Goal: Task Accomplishment & Management: Complete application form

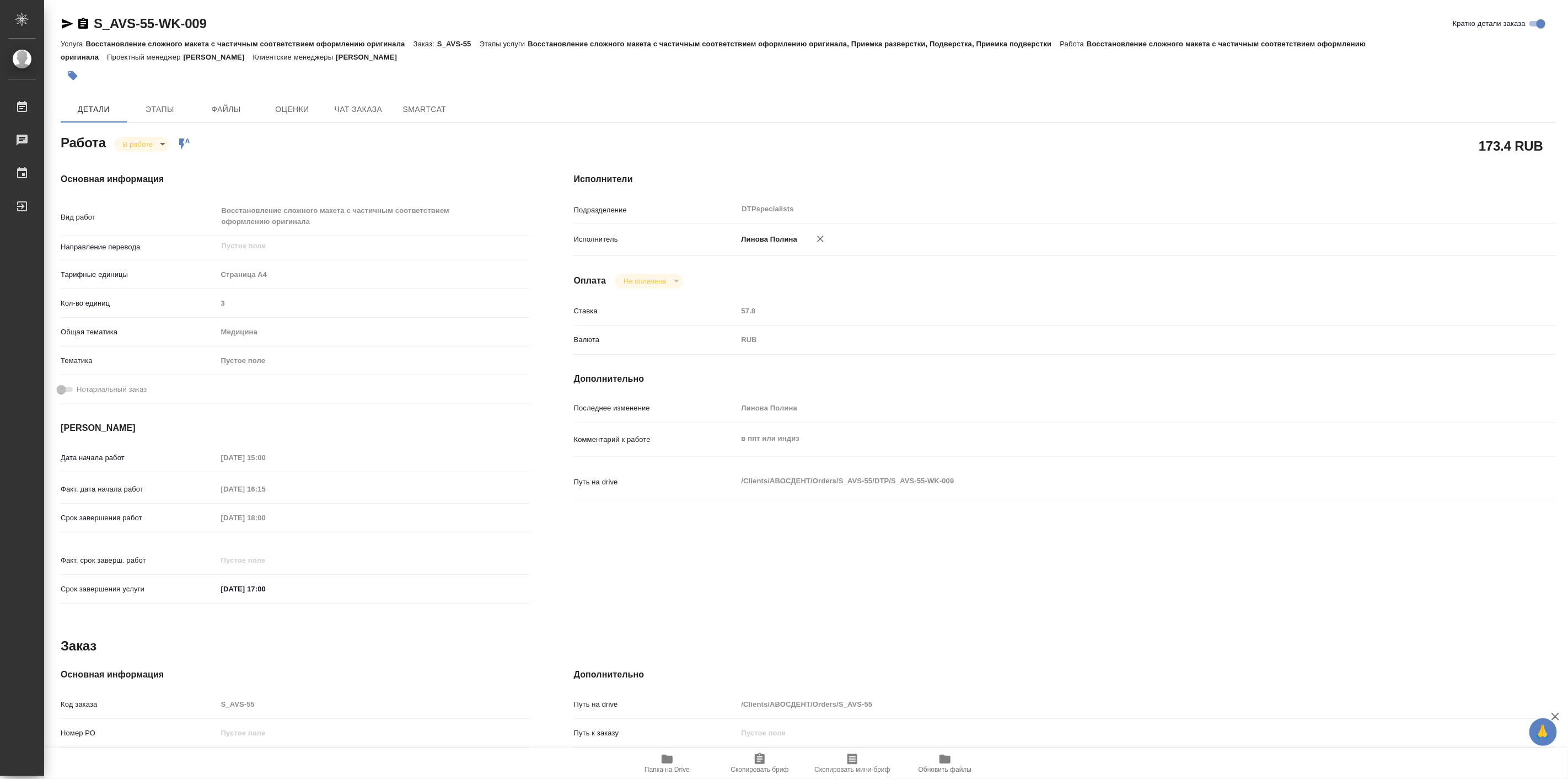
click at [670, 762] on icon "button" at bounding box center [667, 759] width 11 height 9
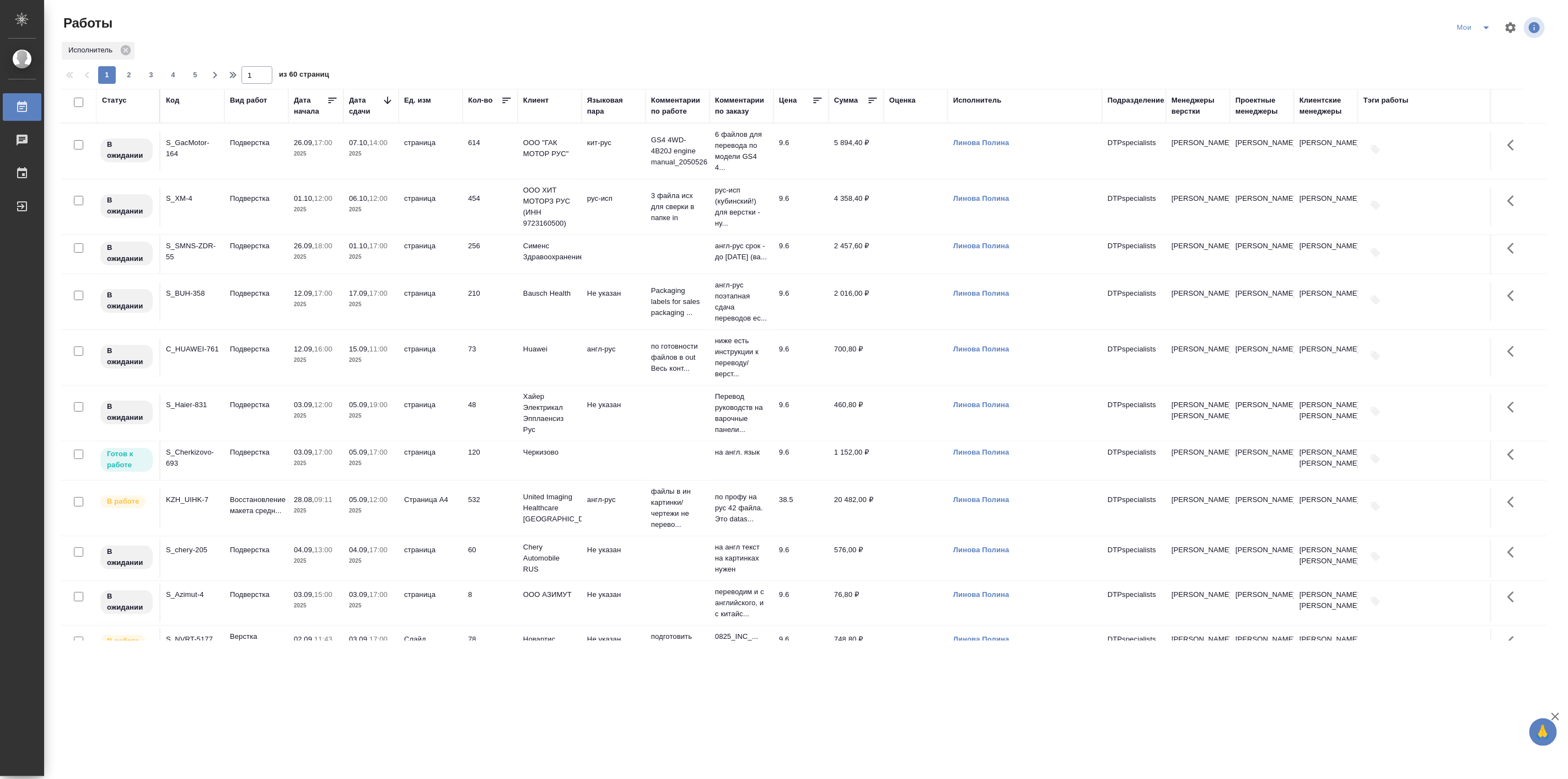
scroll to position [408, 0]
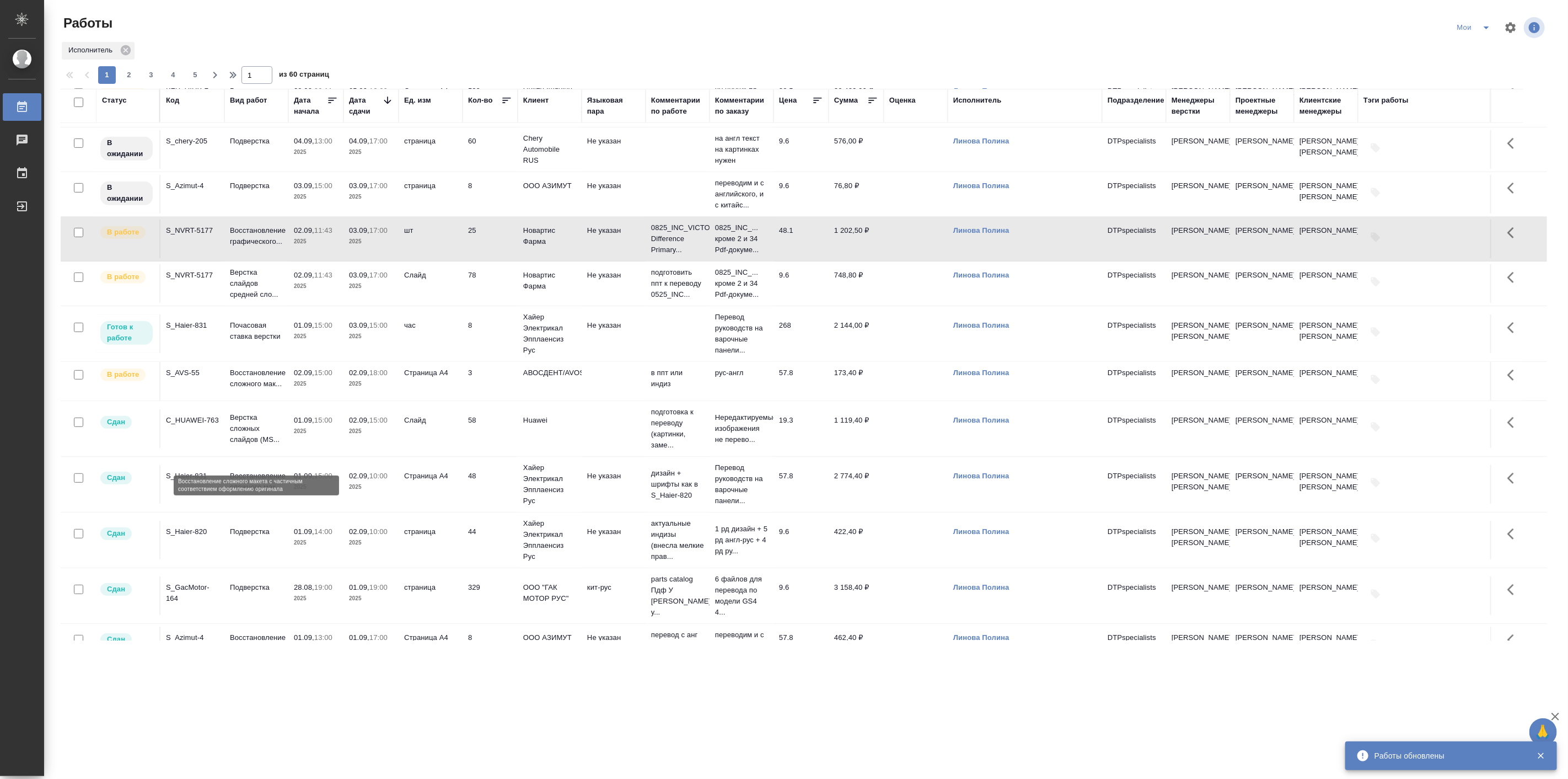
click at [279, 389] on p "Восстановление сложного мак..." at bounding box center [256, 378] width 53 height 22
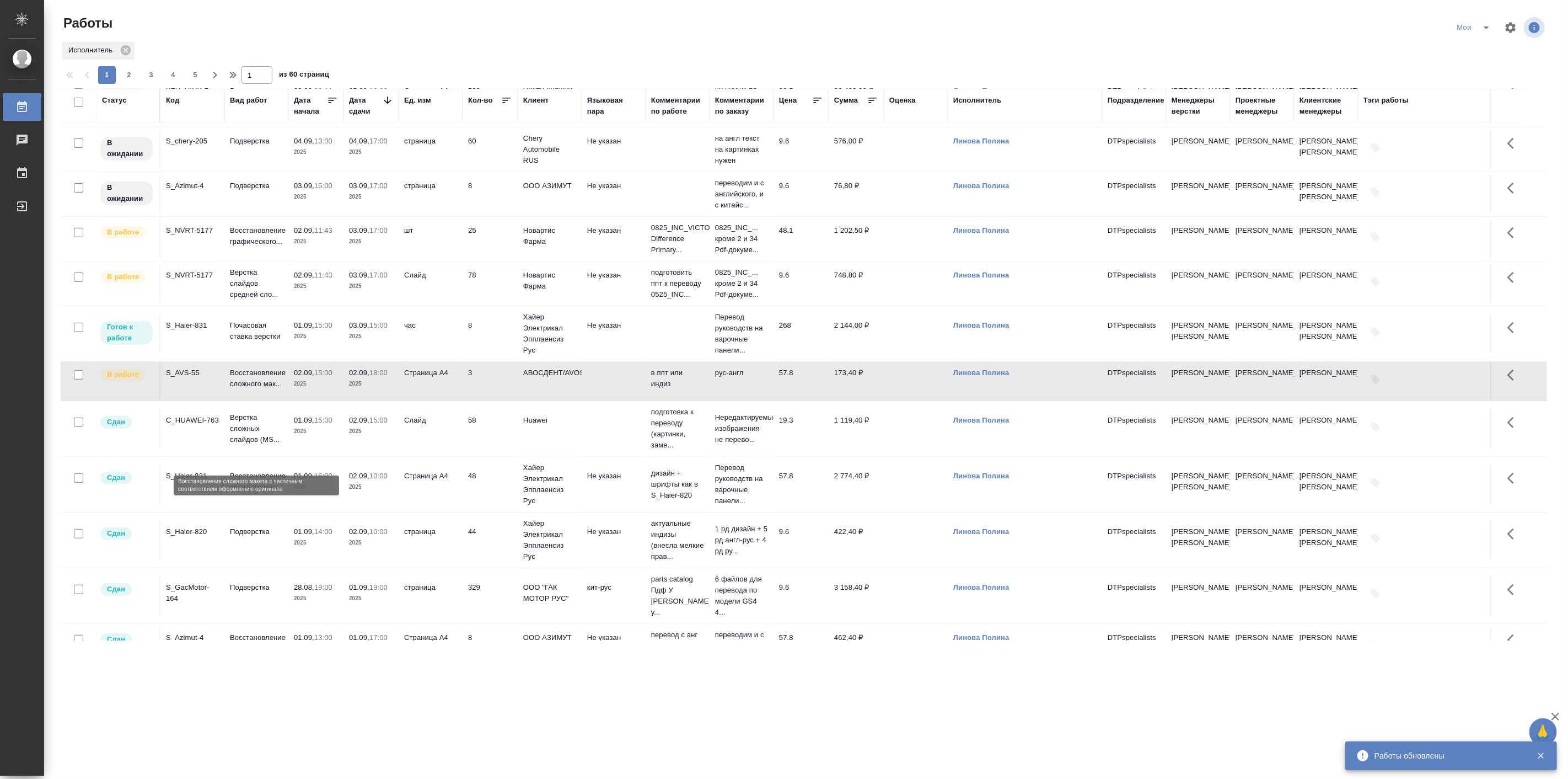
click at [279, 389] on p "Восстановление сложного мак..." at bounding box center [256, 378] width 53 height 22
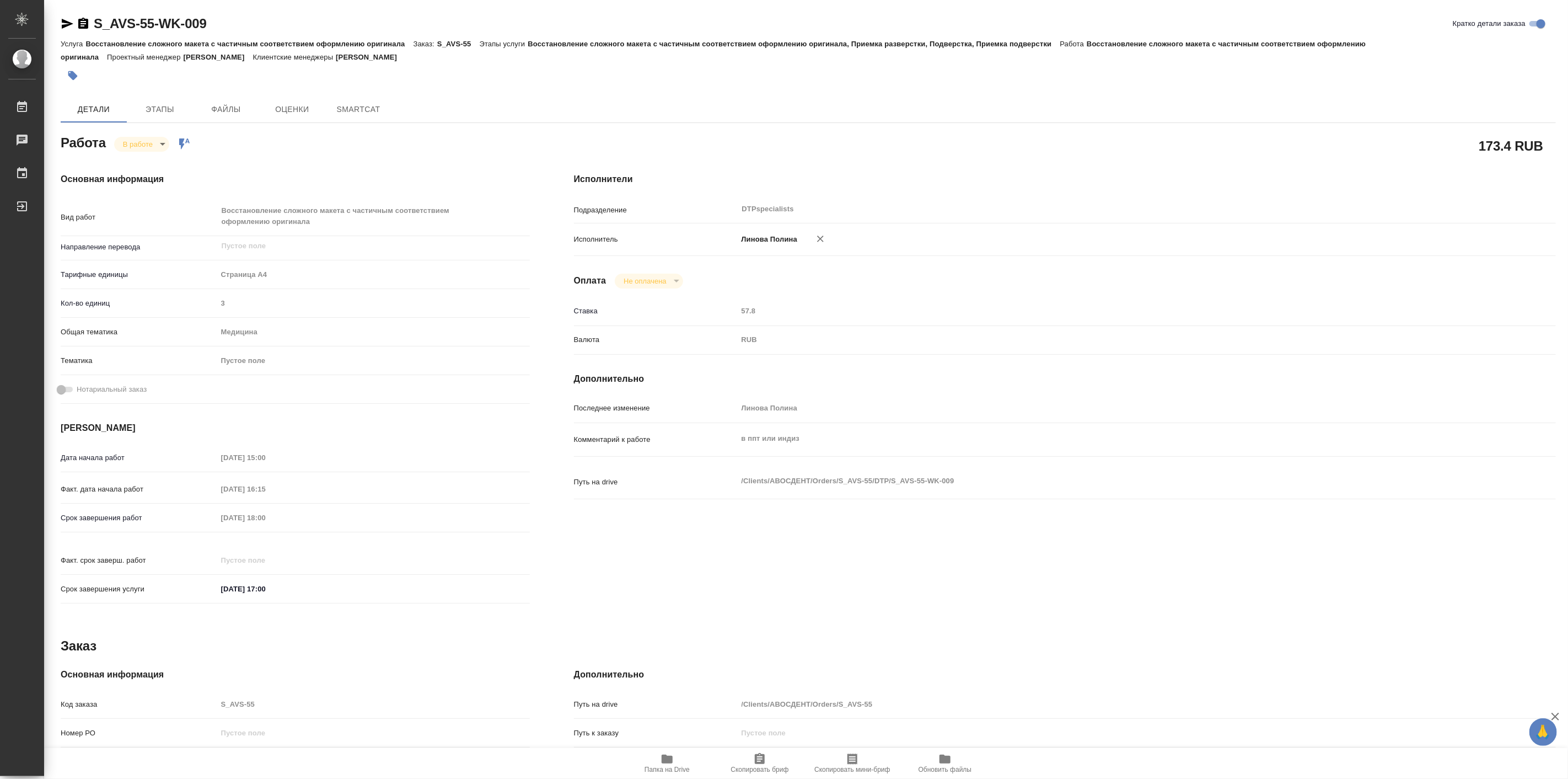
type textarea "x"
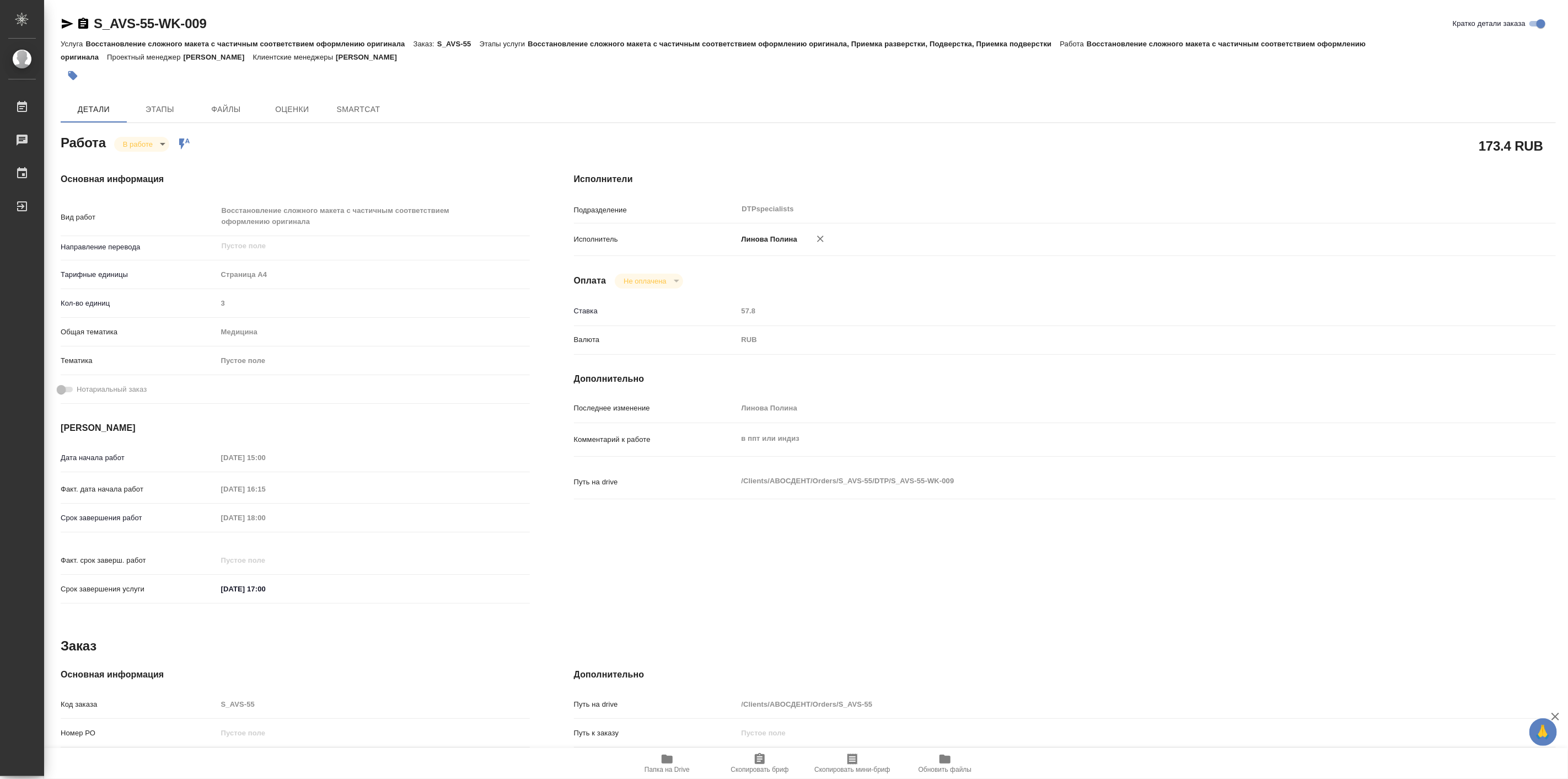
type textarea "x"
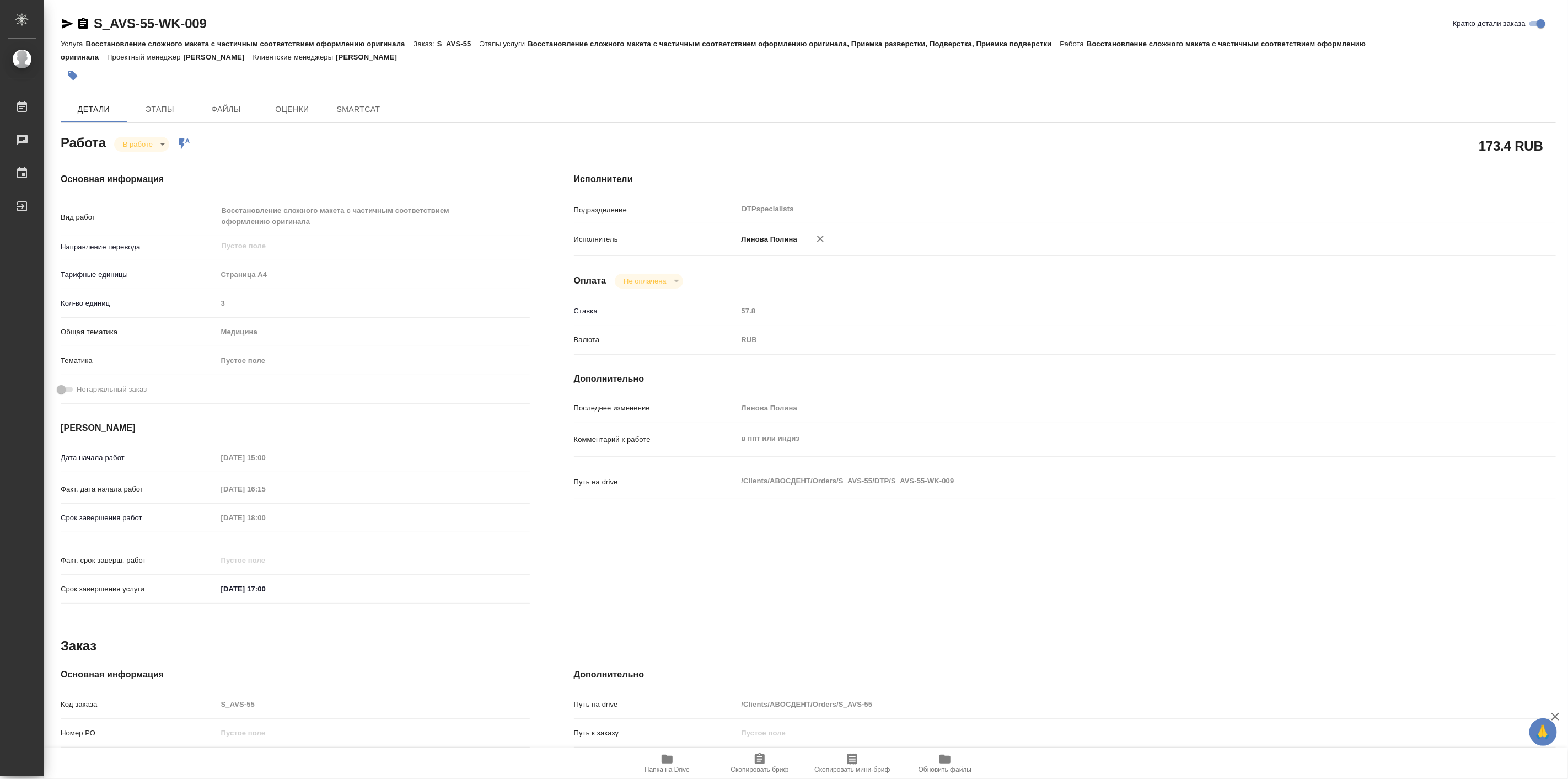
type textarea "x"
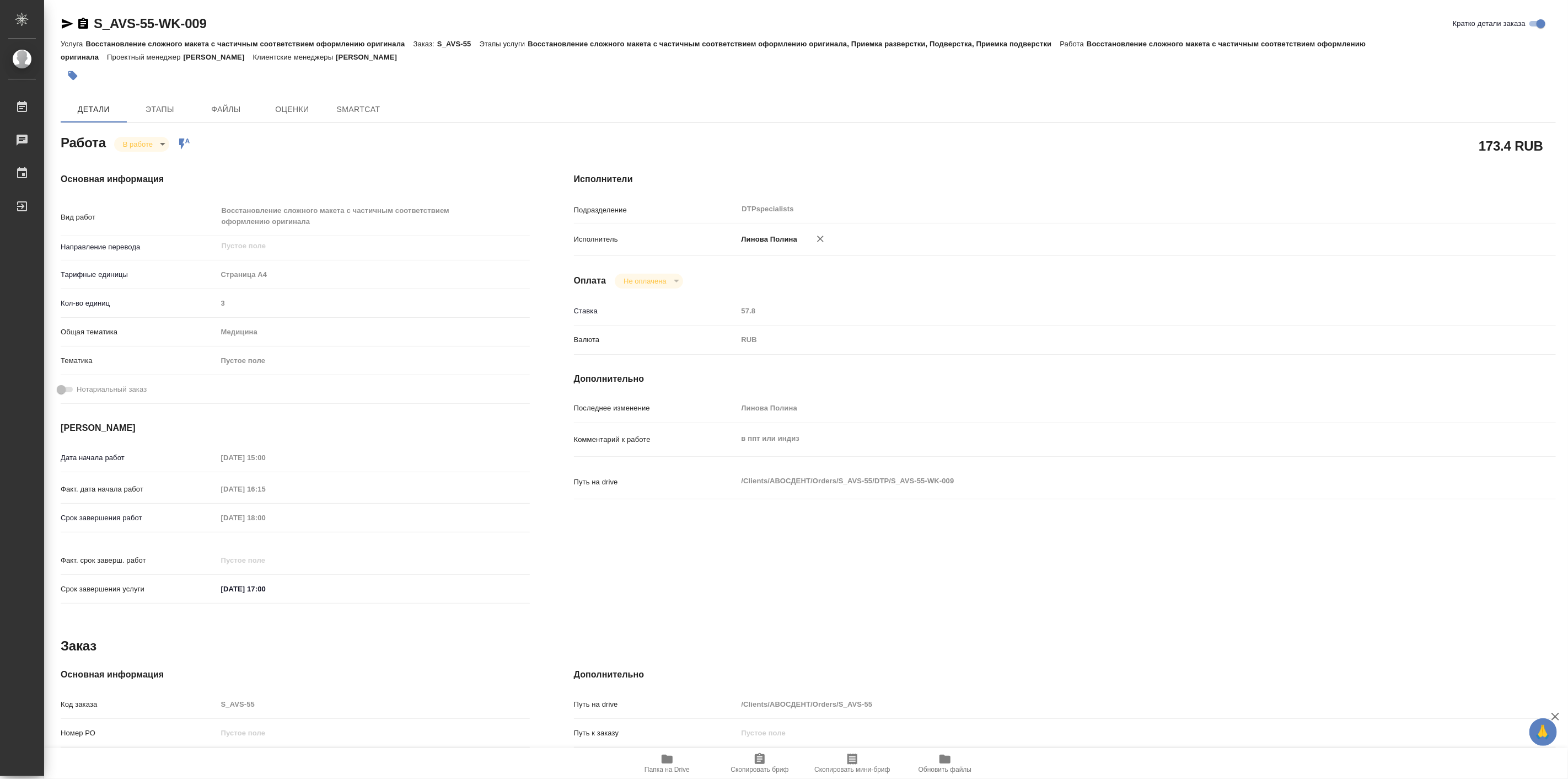
type textarea "x"
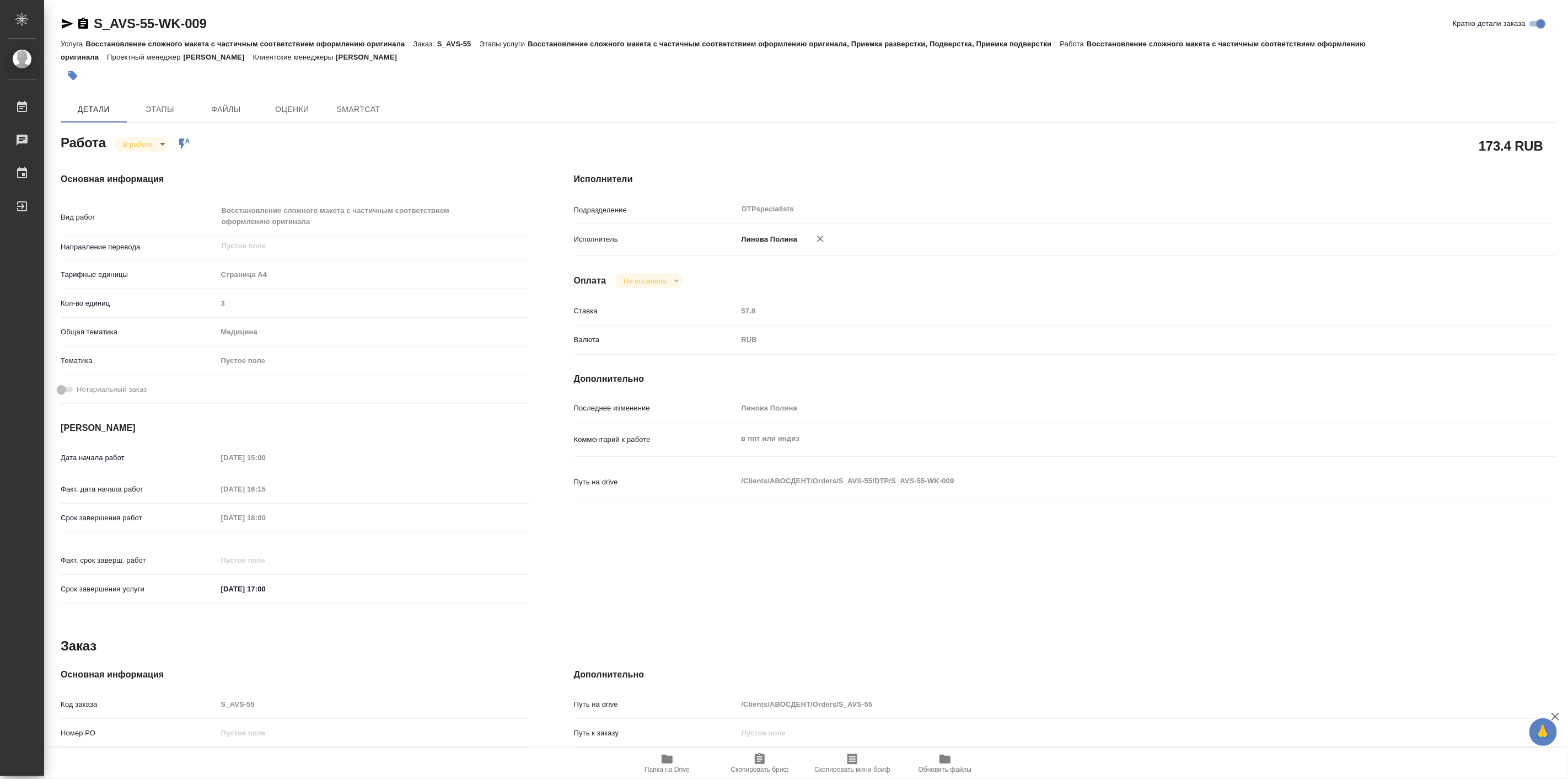
type textarea "x"
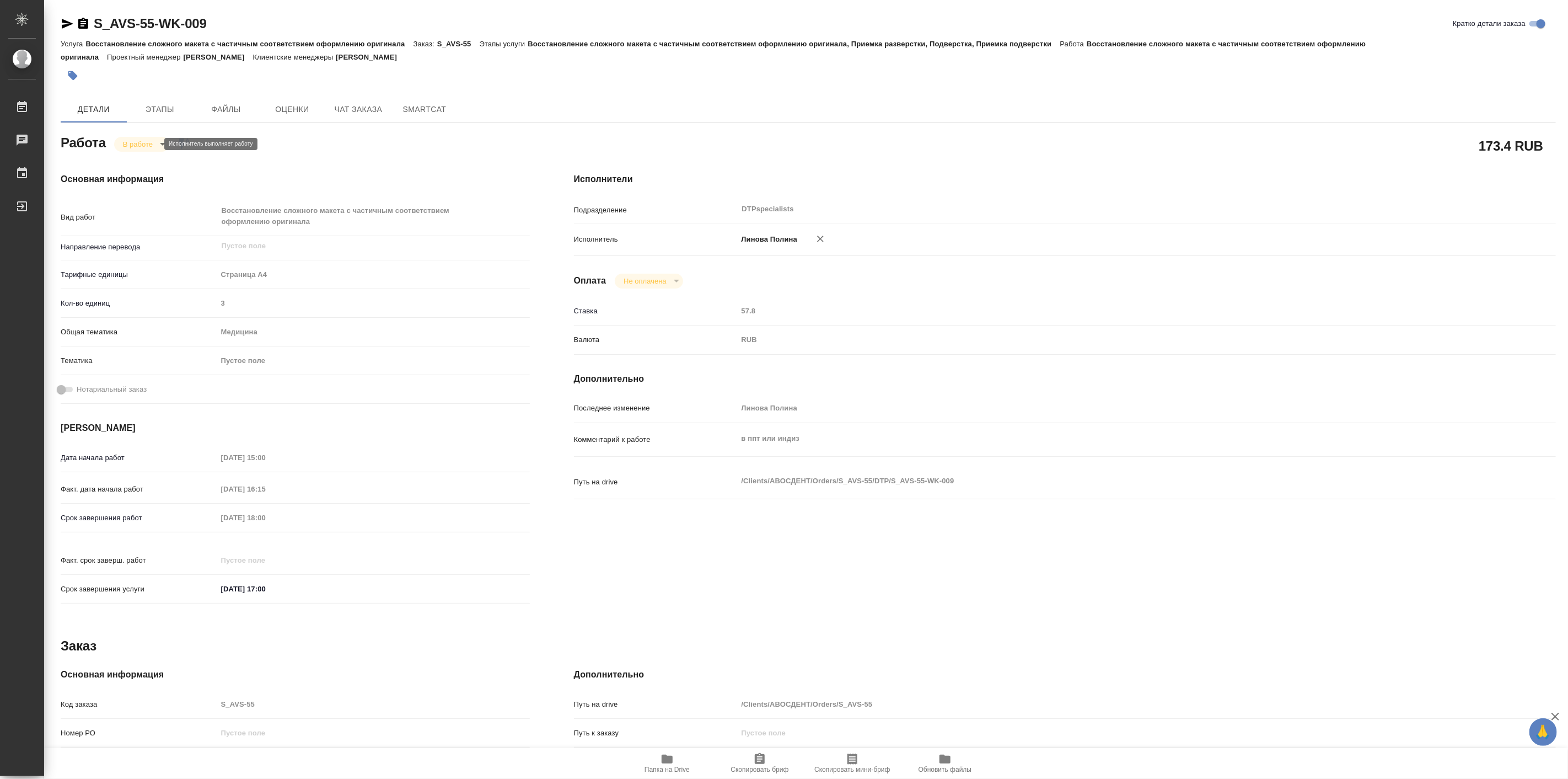
click at [143, 146] on body "🙏 .cls-1 fill:#fff; AWATERA Linova Polina Работы Чаты График Выйти S_AVS-55-WK-…" at bounding box center [784, 389] width 1568 height 779
type textarea "x"
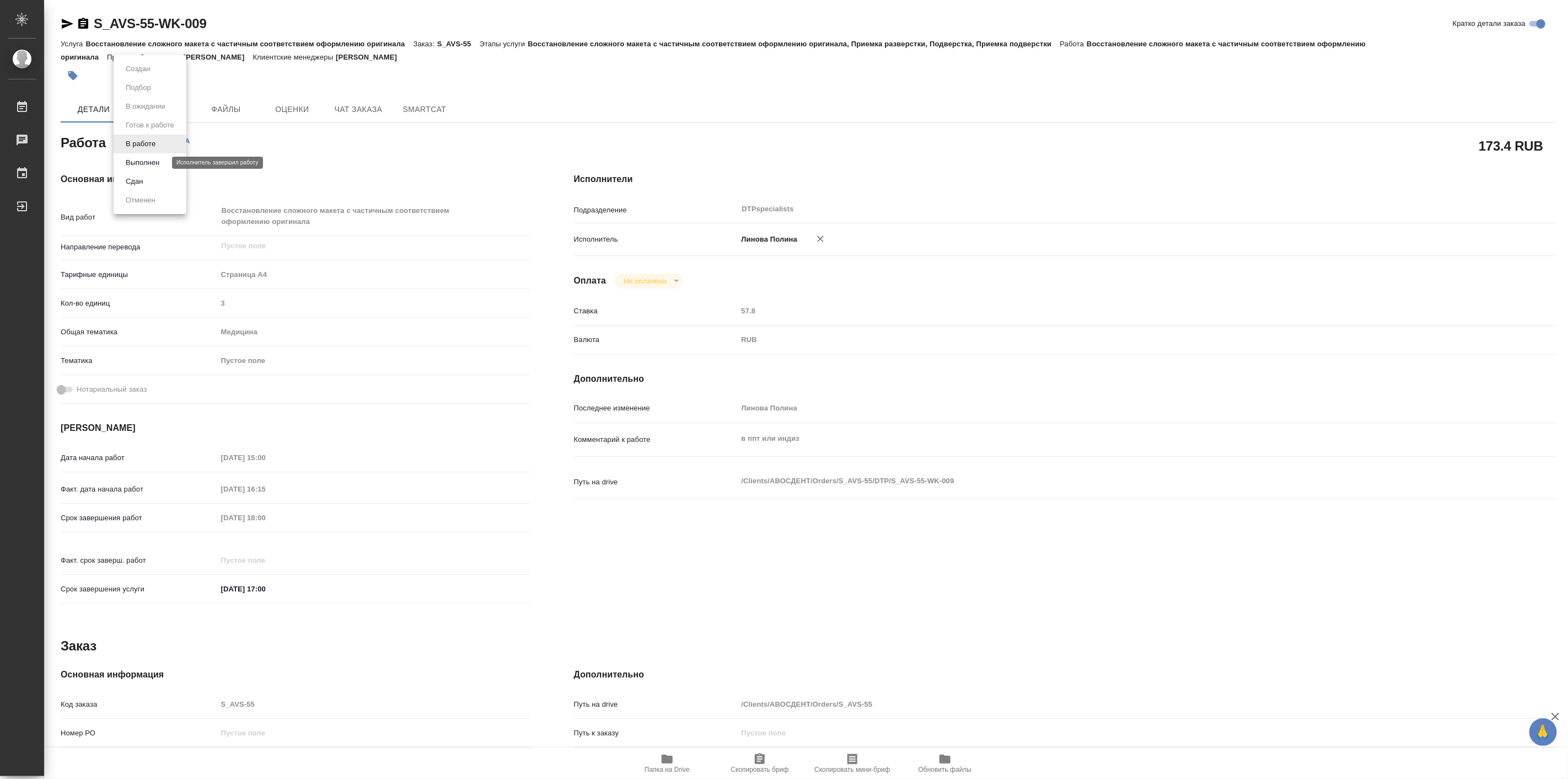
type textarea "x"
click at [156, 161] on button "Выполнен" at bounding box center [142, 162] width 40 height 12
type textarea "x"
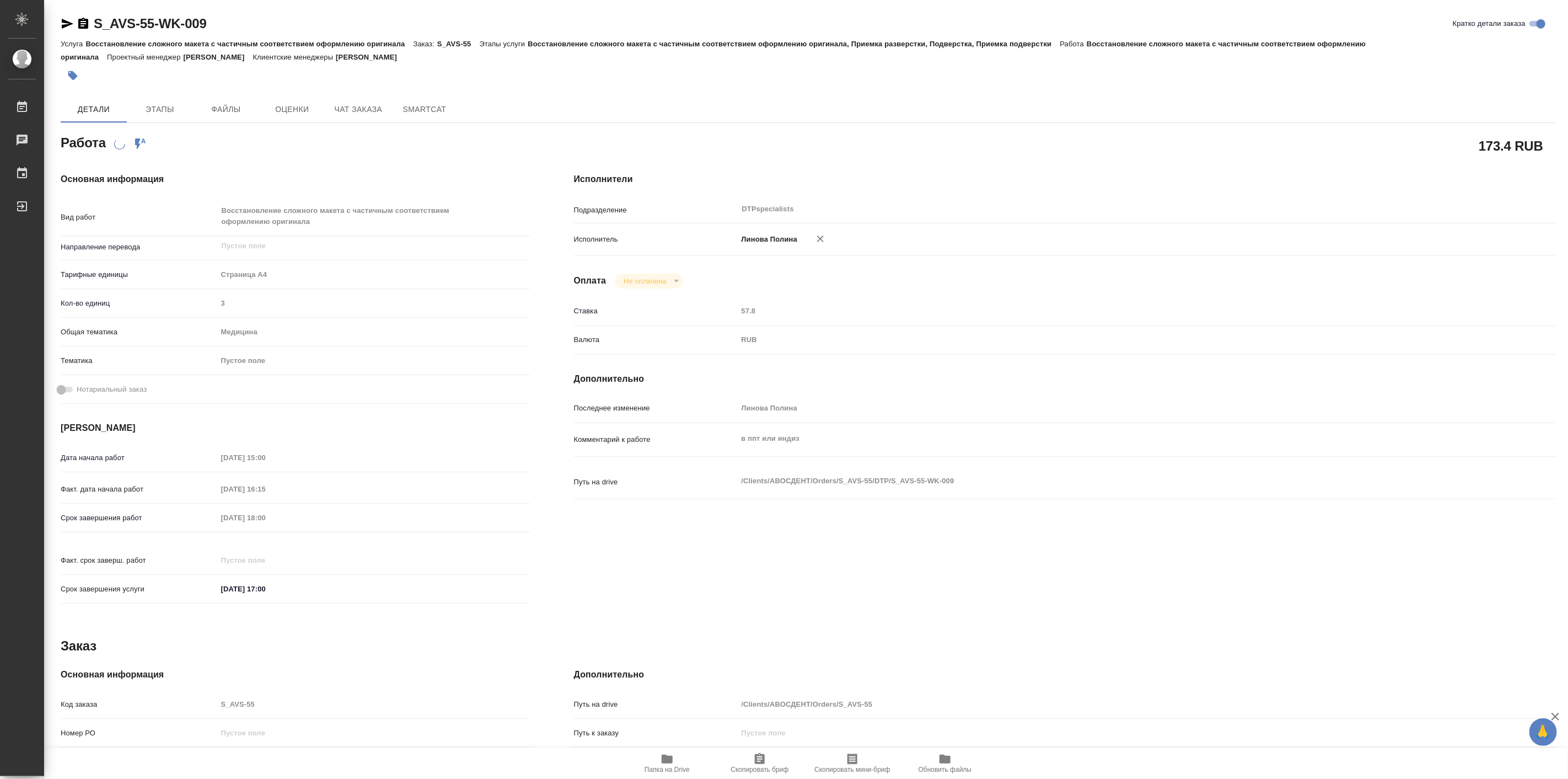
type textarea "x"
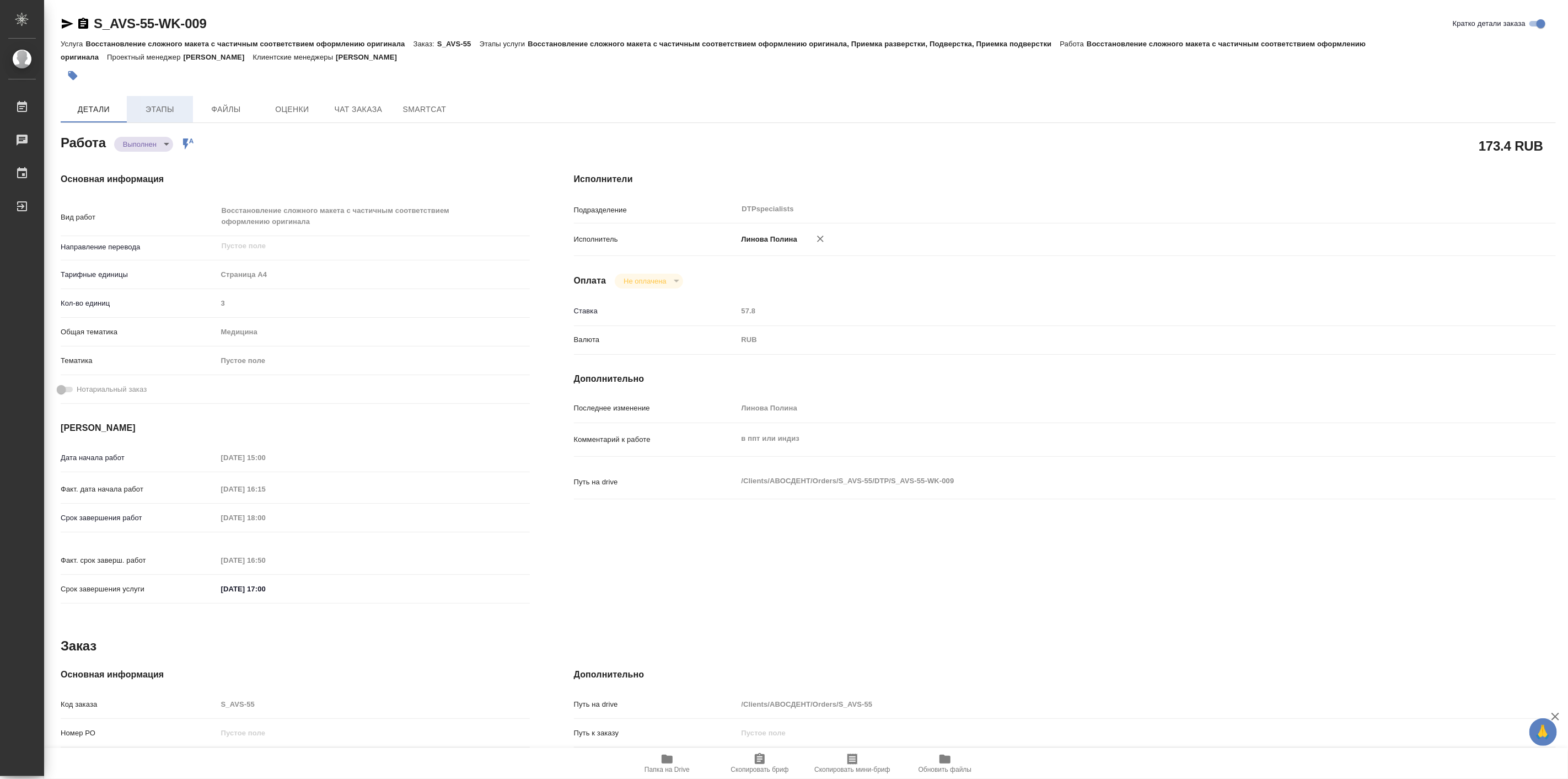
type textarea "x"
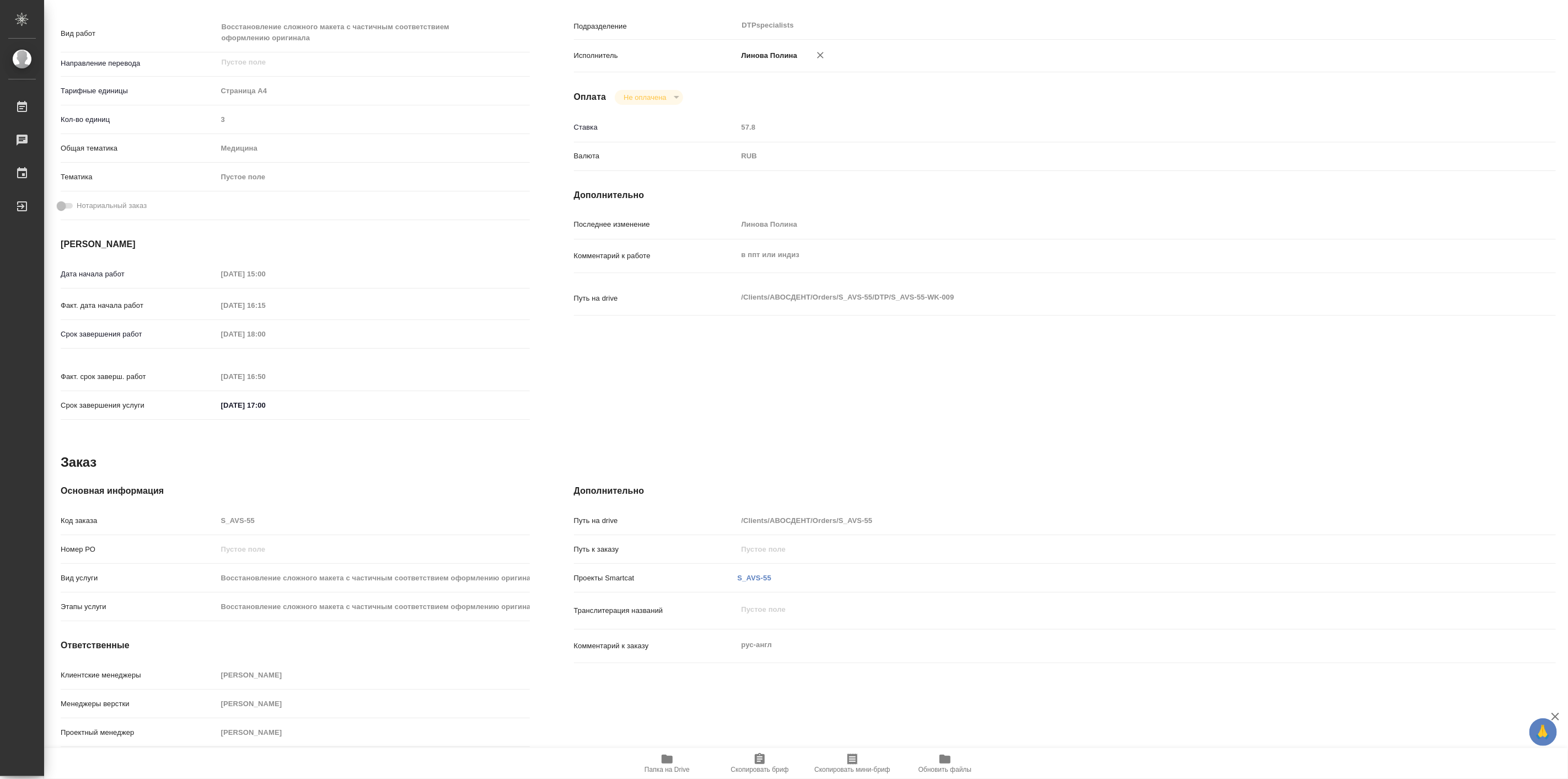
type textarea "x"
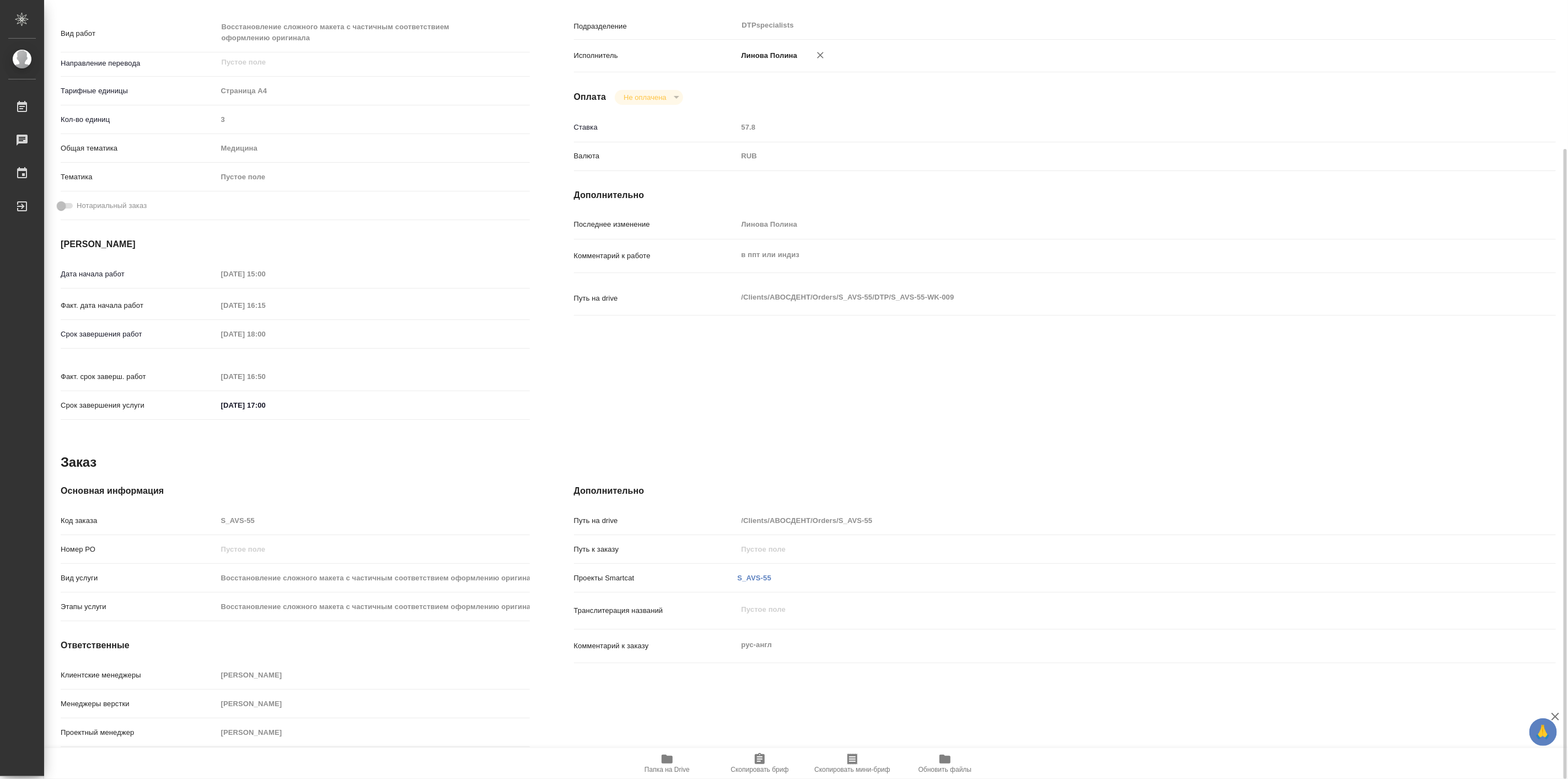
scroll to position [0, 0]
